Goal: Task Accomplishment & Management: Manage account settings

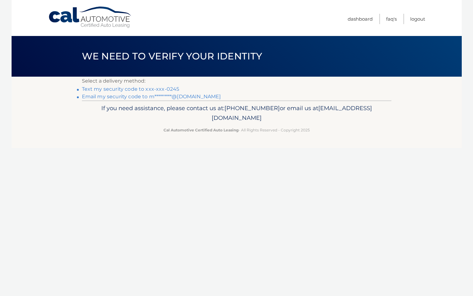
click at [117, 90] on link "Text my security code to xxx-xxx-0245" at bounding box center [131, 89] width 98 height 6
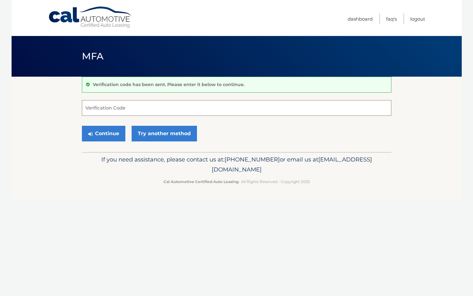
click at [87, 105] on input "Verification Code" at bounding box center [237, 108] width 310 height 16
drag, startPoint x: 85, startPoint y: 107, endPoint x: 89, endPoint y: 109, distance: 4.2
click at [89, 109] on input "o69940" at bounding box center [237, 108] width 310 height 16
type input "069940"
click at [113, 133] on button "Continue" at bounding box center [103, 134] width 43 height 16
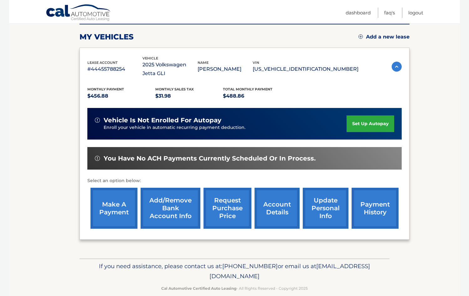
scroll to position [92, 0]
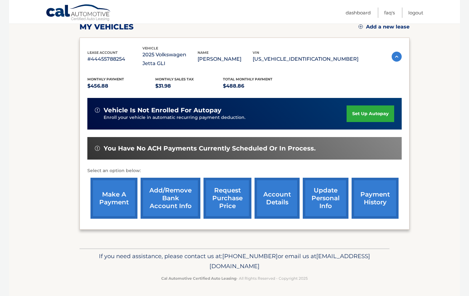
click at [381, 204] on link "payment history" at bounding box center [374, 198] width 47 height 41
click at [274, 198] on link "account details" at bounding box center [276, 198] width 45 height 41
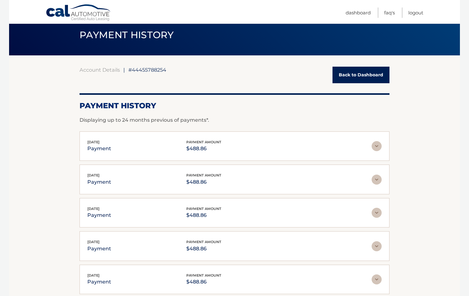
scroll to position [63, 0]
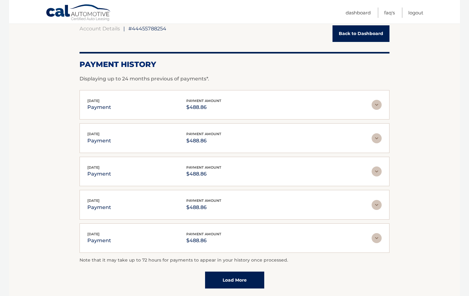
click at [378, 106] on img at bounding box center [376, 105] width 10 height 10
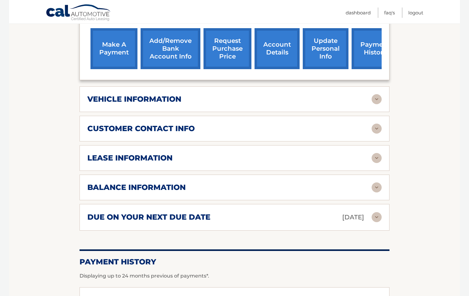
scroll to position [250, 0]
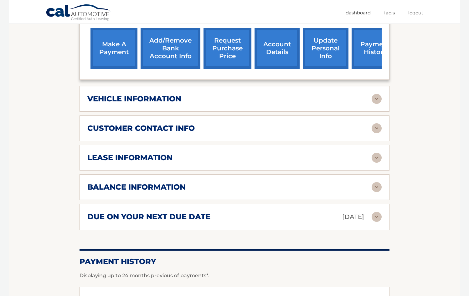
click at [375, 217] on img at bounding box center [376, 217] width 10 height 10
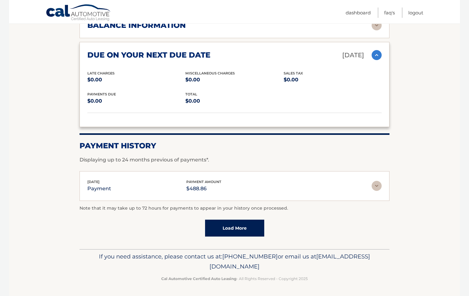
scroll to position [412, 0]
click at [375, 185] on img at bounding box center [376, 186] width 10 height 10
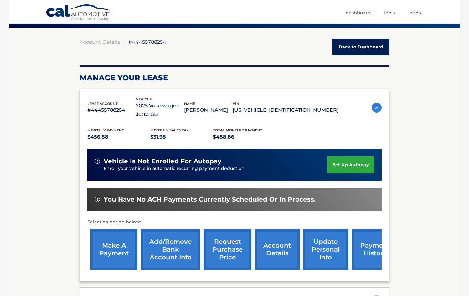
scroll to position [44, 0]
